Goal: Check status: Check status

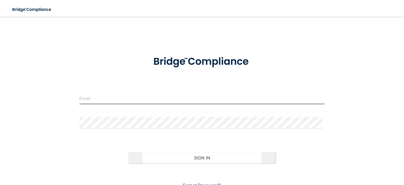
type input "[EMAIL_ADDRESS][DOMAIN_NAME]"
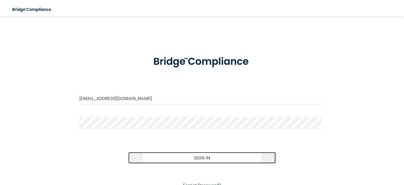
click at [202, 159] on button "Sign In" at bounding box center [201, 158] width 147 height 12
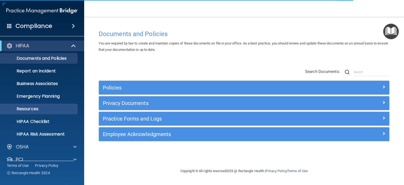
scroll to position [33, 0]
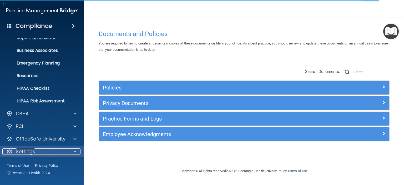
click at [76, 150] on span at bounding box center [74, 151] width 3 height 6
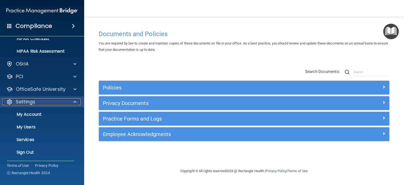
scroll to position [84, 0]
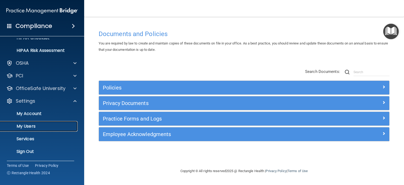
click at [34, 127] on p "My Users" at bounding box center [39, 126] width 72 height 5
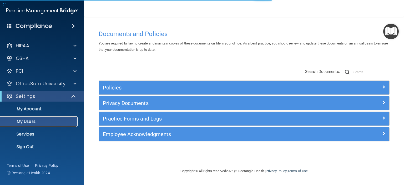
select select "20"
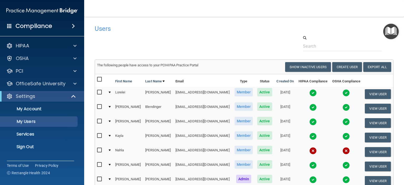
click at [309, 94] on img at bounding box center [312, 92] width 7 height 7
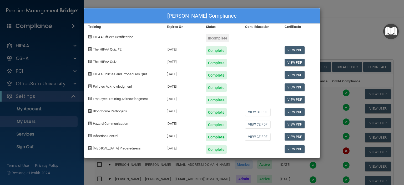
click at [349, 40] on div "[PERSON_NAME] Compliance Training Expires On Status Cont. Education Certificate…" at bounding box center [202, 92] width 404 height 185
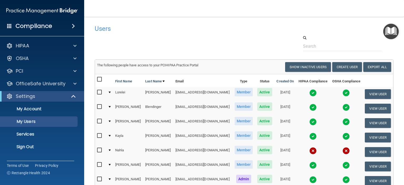
click at [309, 106] on img at bounding box center [312, 107] width 7 height 7
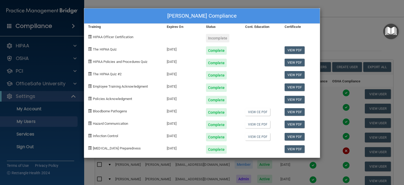
click at [382, 39] on div "[PERSON_NAME] Compliance Training Expires On Status Cont. Education Certificate…" at bounding box center [202, 92] width 404 height 185
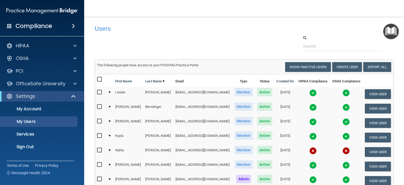
click at [302, 125] on td at bounding box center [313, 123] width 34 height 14
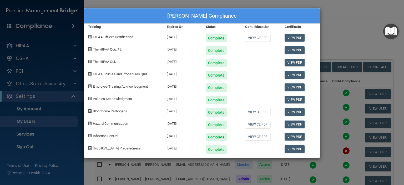
click at [349, 45] on div "[PERSON_NAME] Compliance Training Expires On Status Cont. Education Certificate…" at bounding box center [202, 92] width 404 height 185
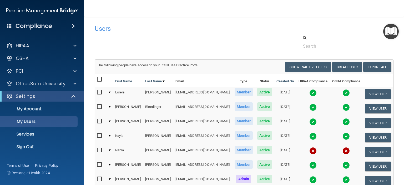
click at [309, 137] on img at bounding box center [312, 136] width 7 height 7
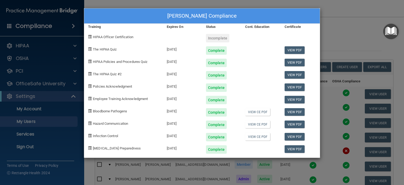
click at [351, 40] on div "[PERSON_NAME] Compliance Training Expires On Status Cont. Education Certificate…" at bounding box center [202, 92] width 404 height 185
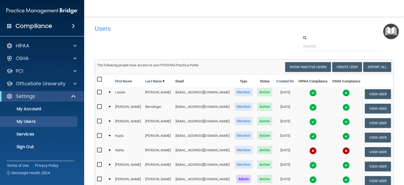
click at [309, 163] on img at bounding box center [312, 164] width 7 height 7
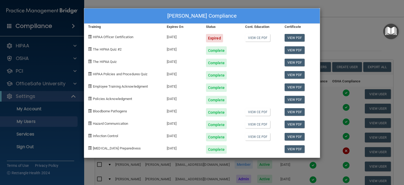
click at [349, 36] on div "[PERSON_NAME] Compliance Training Expires On Status Cont. Education Certificate…" at bounding box center [202, 92] width 404 height 185
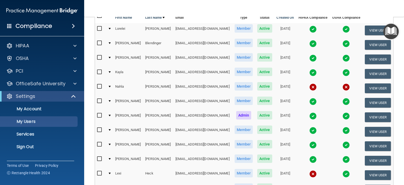
scroll to position [64, 0]
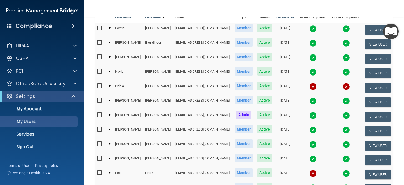
click at [309, 114] on img at bounding box center [312, 115] width 7 height 7
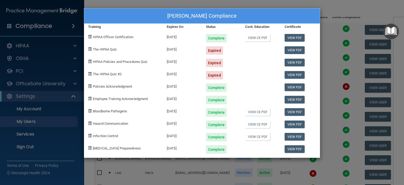
click at [357, 15] on div "[PERSON_NAME] Compliance Training Expires On Status Cont. Education Certificate…" at bounding box center [202, 92] width 404 height 185
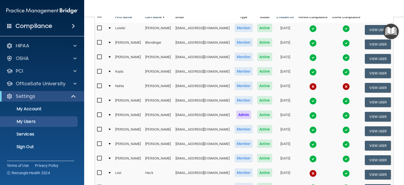
click at [309, 129] on img at bounding box center [312, 129] width 7 height 7
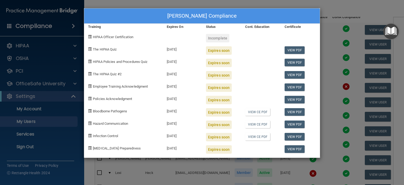
click at [362, 16] on div "[PERSON_NAME] Compliance Training Expires On Status Cont. Education Certificate…" at bounding box center [202, 92] width 404 height 185
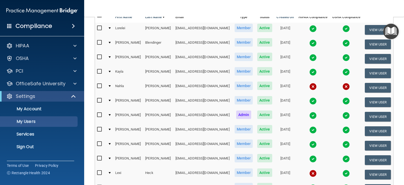
click at [309, 143] on img at bounding box center [312, 144] width 7 height 7
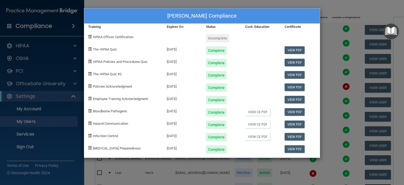
click at [363, 11] on div "[PERSON_NAME] Compliance Training Expires On Status Cont. Education Certificate…" at bounding box center [202, 92] width 404 height 185
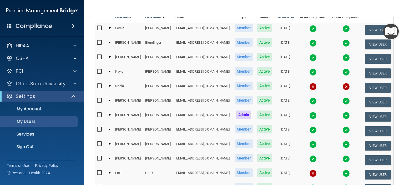
click at [309, 159] on img at bounding box center [312, 158] width 7 height 7
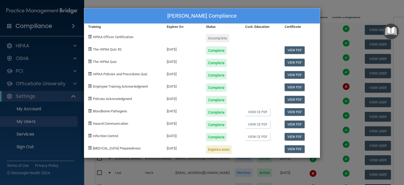
click at [353, 10] on div "[PERSON_NAME] Compliance Training Expires On Status Cont. Education Certificate…" at bounding box center [202, 92] width 404 height 185
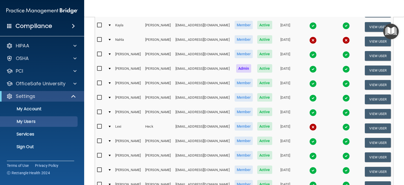
scroll to position [110, 0]
click at [309, 125] on img at bounding box center [312, 126] width 7 height 7
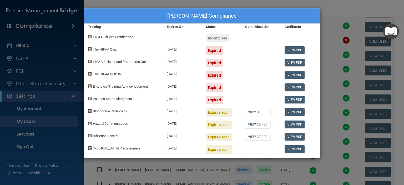
click at [334, 12] on div "[PERSON_NAME] Compliance Training Expires On Status Cont. Education Certificate…" at bounding box center [202, 92] width 404 height 185
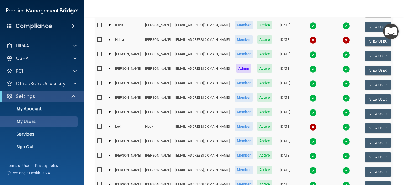
click at [309, 141] on img at bounding box center [312, 141] width 7 height 7
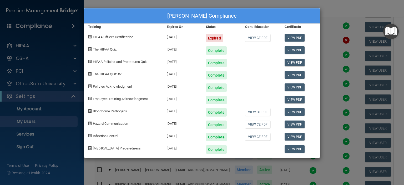
click at [347, 9] on div "[PERSON_NAME] Compliance Training Expires On Status Cont. Education Certificate…" at bounding box center [202, 92] width 404 height 185
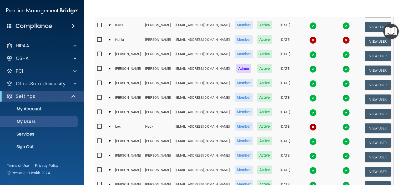
click at [309, 155] on img at bounding box center [312, 155] width 7 height 7
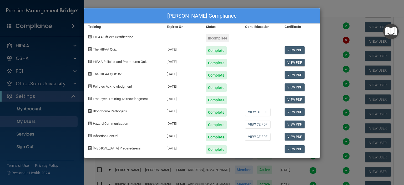
click at [351, 18] on div "[PERSON_NAME] Compliance Training Expires On Status Cont. Education Certificate…" at bounding box center [202, 92] width 404 height 185
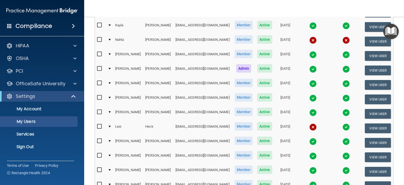
click at [309, 167] on img at bounding box center [312, 170] width 7 height 7
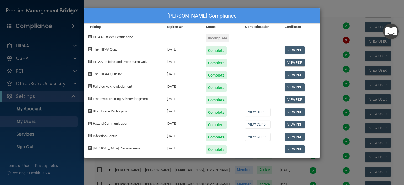
click at [335, 21] on div "[PERSON_NAME] Compliance Training Expires On Status Cont. Education Certificate…" at bounding box center [202, 92] width 404 height 185
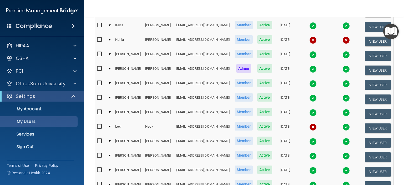
click at [309, 183] on img at bounding box center [312, 184] width 7 height 7
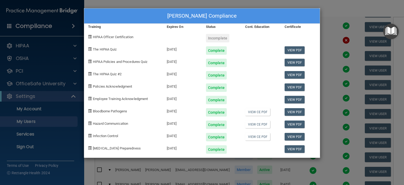
click at [355, 15] on div "[PERSON_NAME] Compliance Training Expires On Status Cont. Education Certificate…" at bounding box center [202, 92] width 404 height 185
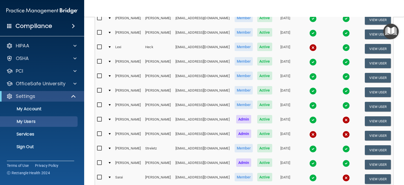
scroll to position [190, 0]
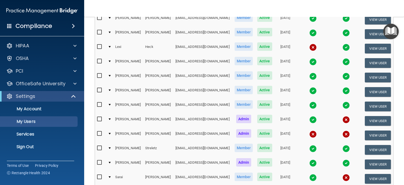
click at [309, 146] on img at bounding box center [312, 148] width 7 height 7
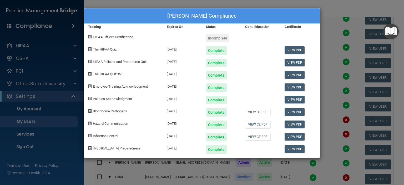
click at [350, 9] on div "[PERSON_NAME] Compliance Training Expires On Status Cont. Education Certificate…" at bounding box center [202, 92] width 404 height 185
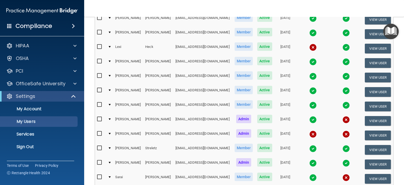
click at [309, 162] on img at bounding box center [312, 162] width 7 height 7
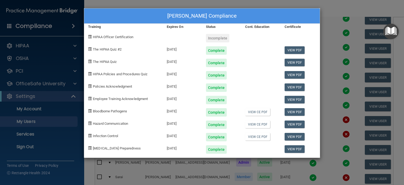
click at [351, 13] on div "[PERSON_NAME] Compliance Training Expires On Status Cont. Education Certificate…" at bounding box center [202, 92] width 404 height 185
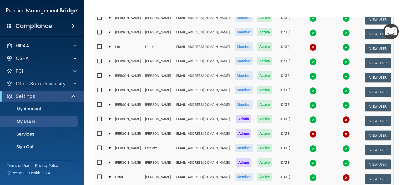
click at [309, 174] on img at bounding box center [312, 177] width 7 height 7
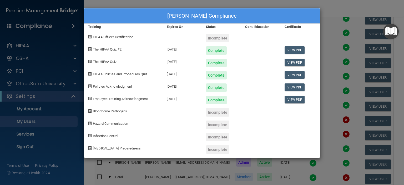
click at [361, 12] on div "[PERSON_NAME] Compliance Training Expires On Status Cont. Education Certificate…" at bounding box center [202, 92] width 404 height 185
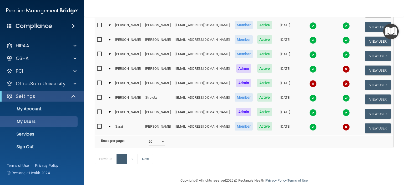
scroll to position [251, 0]
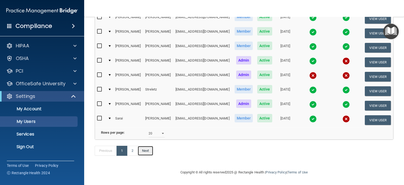
click at [145, 153] on link "Next" at bounding box center [146, 151] width 16 height 10
select select "20"
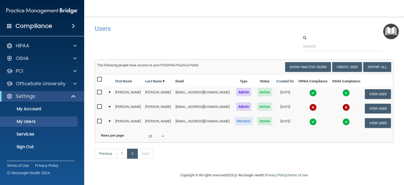
click at [309, 91] on img at bounding box center [312, 92] width 7 height 7
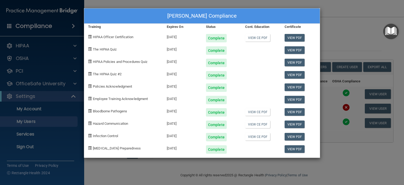
click at [346, 16] on div "[PERSON_NAME] Compliance Training Expires On Status Cont. Education Certificate…" at bounding box center [202, 92] width 404 height 185
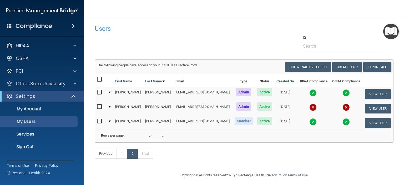
click at [309, 121] on img at bounding box center [312, 121] width 7 height 7
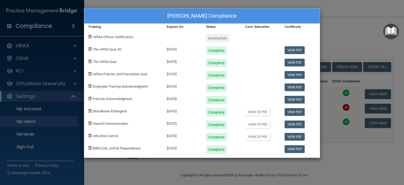
click at [361, 27] on div "[PERSON_NAME] Compliance Training Expires On Status Cont. Education Certificate…" at bounding box center [202, 92] width 404 height 185
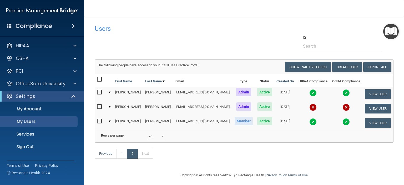
click at [309, 93] on img at bounding box center [312, 92] width 7 height 7
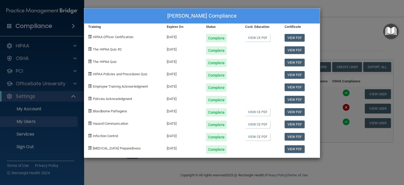
click at [343, 35] on div "[PERSON_NAME] Compliance Training Expires On Status Cont. Education Certificate…" at bounding box center [202, 92] width 404 height 185
